Goal: Transaction & Acquisition: Book appointment/travel/reservation

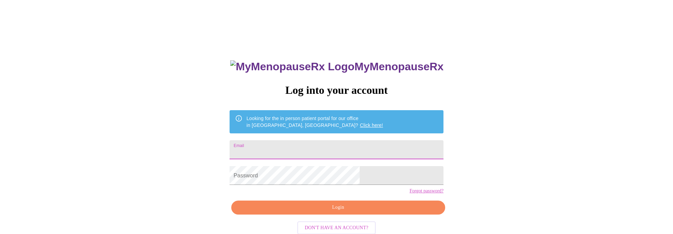
click at [340, 144] on input "Email" at bounding box center [337, 149] width 214 height 19
type input "JILL.GUALTIERI5@GMAIL.COM"
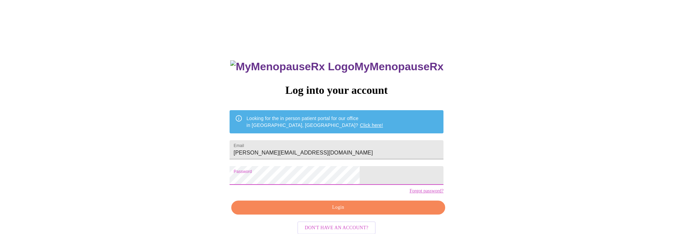
click at [335, 211] on span "Login" at bounding box center [338, 207] width 198 height 9
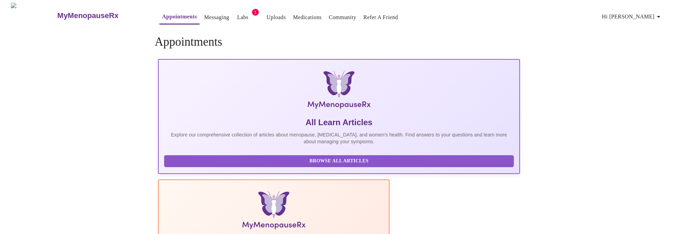
click at [237, 15] on link "Labs" at bounding box center [242, 18] width 11 height 10
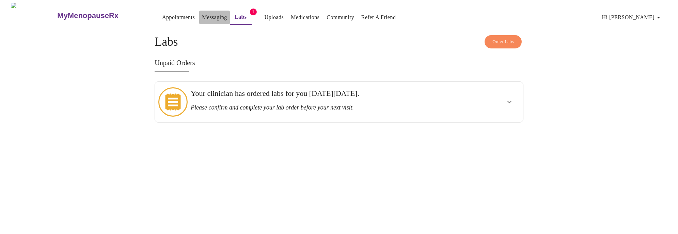
click at [202, 13] on link "Messaging" at bounding box center [214, 18] width 25 height 10
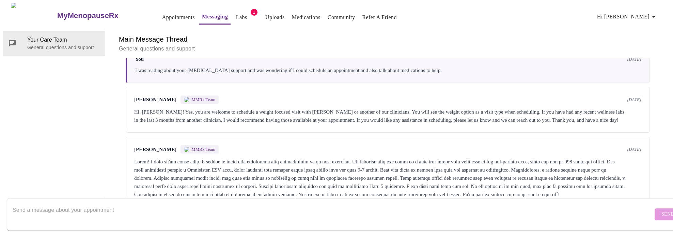
scroll to position [61, 0]
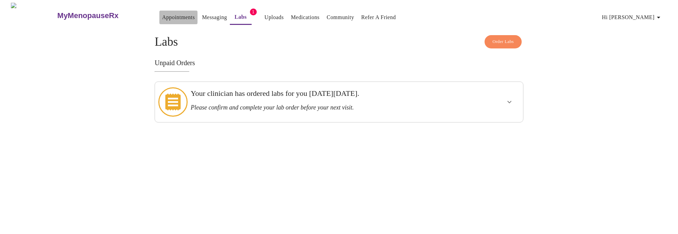
click at [162, 16] on link "Appointments" at bounding box center [178, 18] width 33 height 10
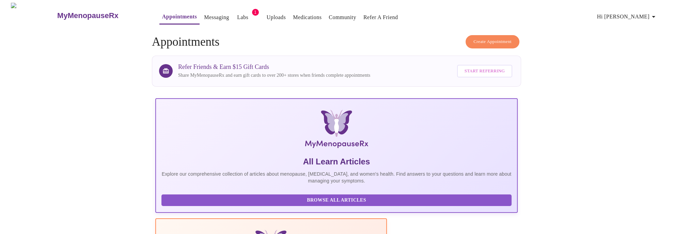
click at [481, 38] on span "Create Appointment" at bounding box center [492, 42] width 38 height 8
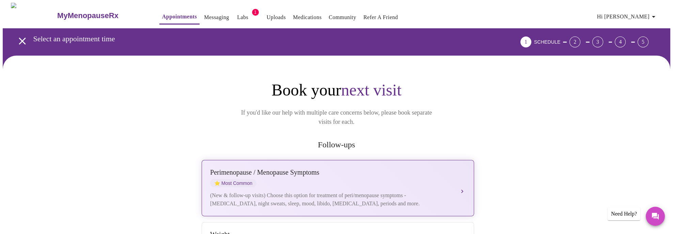
click at [324, 168] on div "Perimenopause / Menopause Symptoms ⭐ Most Common" at bounding box center [331, 177] width 242 height 19
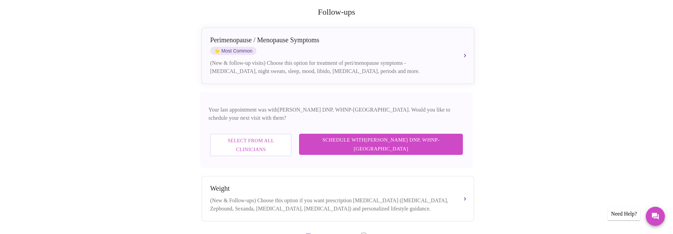
scroll to position [136, 0]
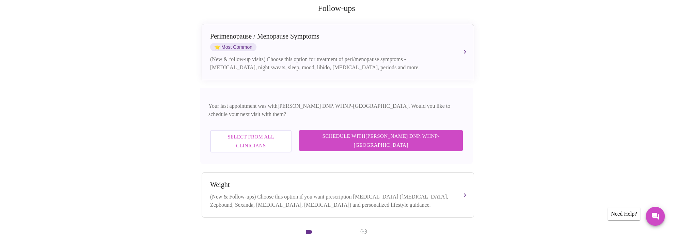
click at [284, 132] on span "Select from All Clinicians" at bounding box center [251, 141] width 66 height 18
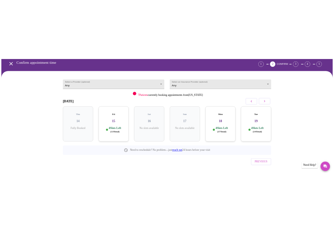
scroll to position [41, 0]
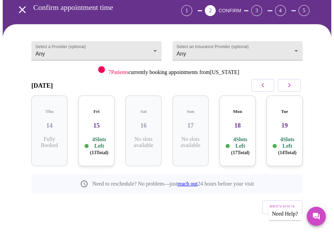
click at [284, 122] on h3 "19" at bounding box center [284, 125] width 25 height 7
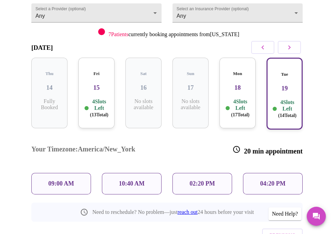
scroll to position [95, 0]
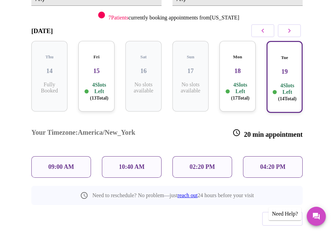
click at [289, 28] on icon "button" at bounding box center [289, 31] width 8 height 8
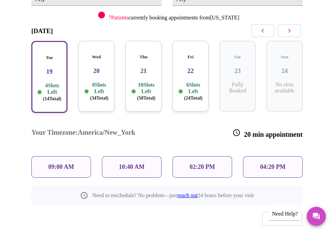
click at [91, 69] on div "Wed 20 8 Slots Left ( 34 Total)" at bounding box center [96, 76] width 36 height 70
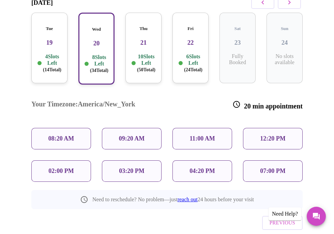
scroll to position [130, 0]
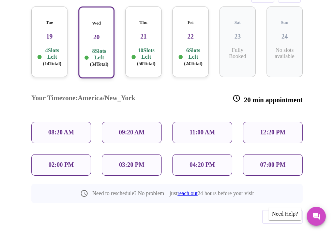
click at [122, 129] on p "09:20 AM" at bounding box center [132, 132] width 26 height 7
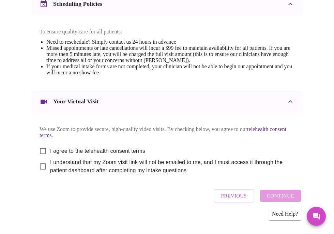
scroll to position [308, 0]
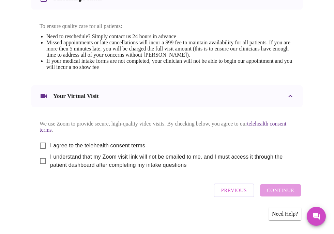
click at [44, 147] on input "I agree to the telehealth consent terms" at bounding box center [43, 145] width 14 height 14
checkbox input "true"
click at [41, 161] on input "I understand that my Zoom visit link will not be emailed to me, and I must acce…" at bounding box center [43, 161] width 14 height 14
checkbox input "true"
click at [271, 192] on button "Continue" at bounding box center [280, 190] width 41 height 12
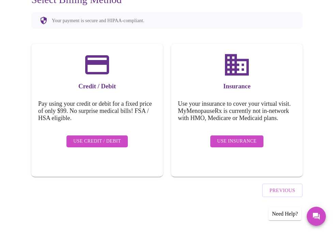
scroll to position [64, 0]
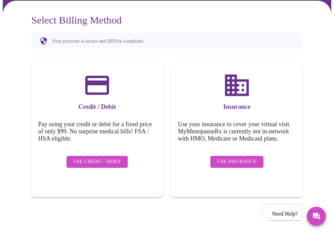
click at [222, 160] on span "Use Insurance" at bounding box center [236, 161] width 39 height 9
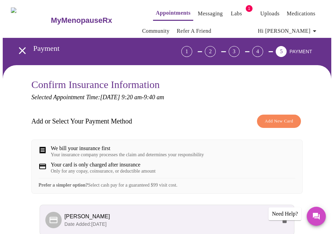
scroll to position [67, 0]
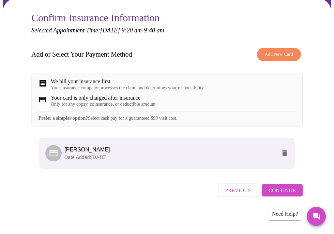
click at [280, 192] on span "Continue" at bounding box center [281, 190] width 27 height 9
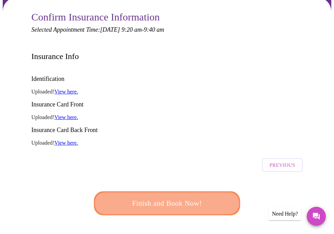
click at [183, 197] on span "Finish and Book Now!" at bounding box center [167, 203] width 126 height 13
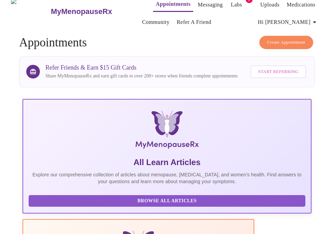
scroll to position [67, 0]
